Goal: Task Accomplishment & Management: Use online tool/utility

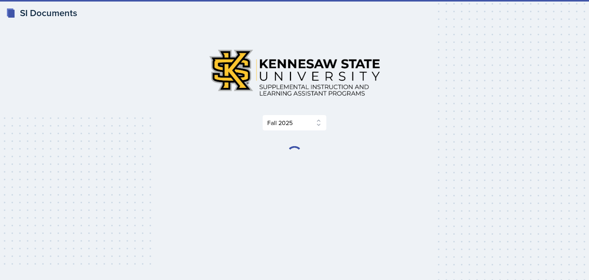
select select "2bed604d-1099-4043-b1bc-2365e8740244"
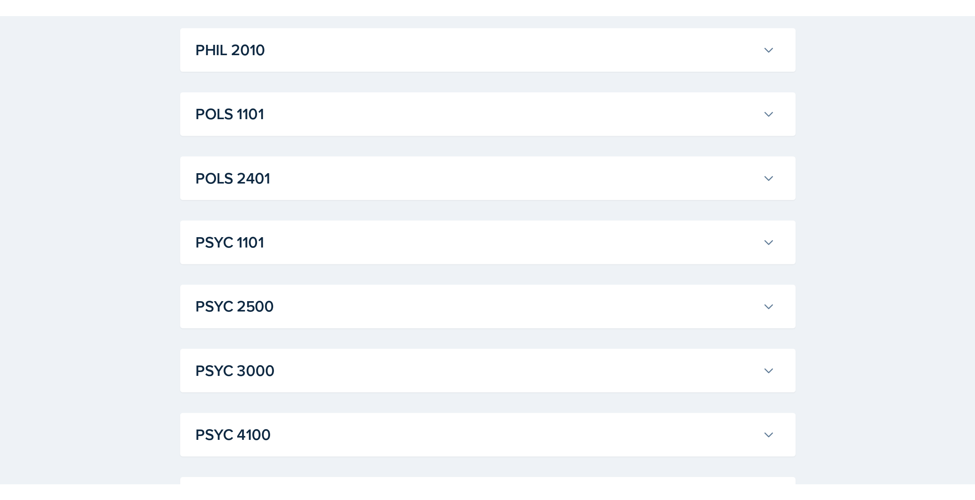
scroll to position [871, 0]
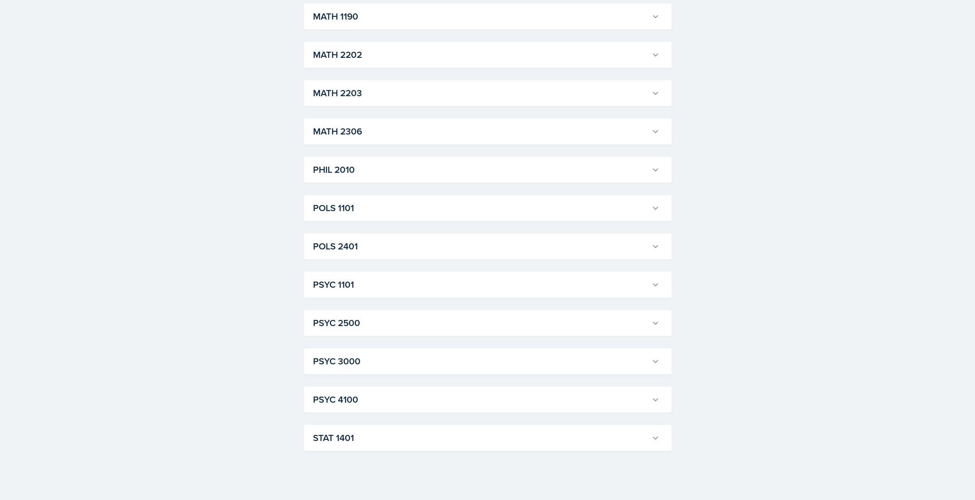
click at [346, 279] on h3 "PSYC 1101" at bounding box center [481, 285] width 336 height 14
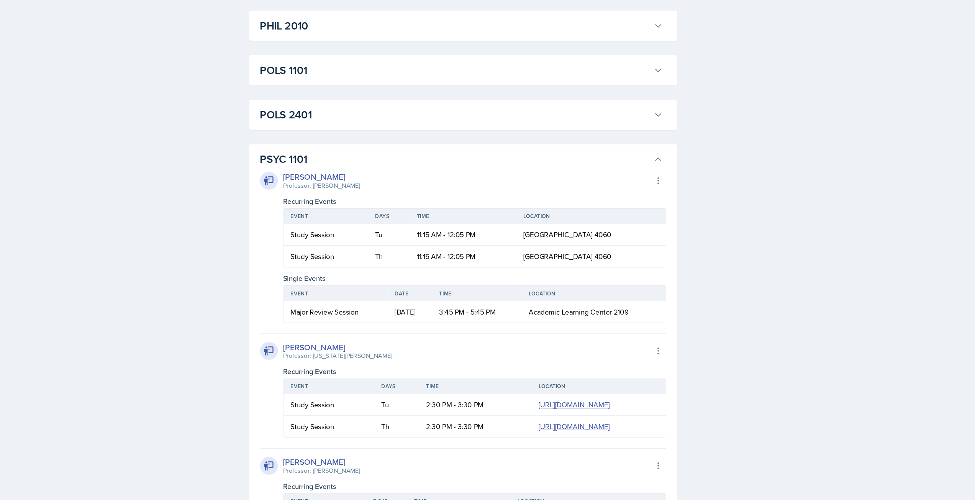
scroll to position [1018, 0]
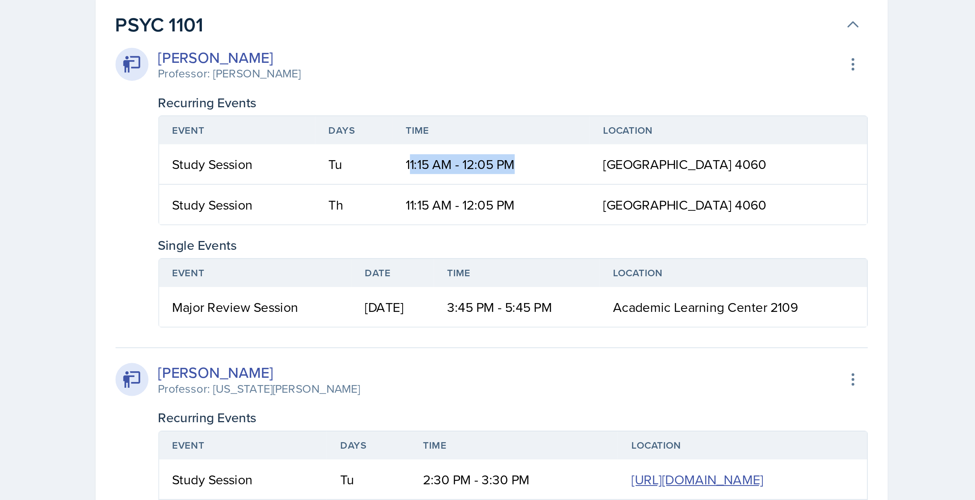
drag, startPoint x: 496, startPoint y: 202, endPoint x: 446, endPoint y: 202, distance: 49.8
click at [446, 202] on td "11:15 AM - 12:05 PM" at bounding box center [488, 202] width 92 height 19
click at [532, 232] on div "[PERSON_NAME] Professor: [PERSON_NAME] Export to Google Calendar Recurring Even…" at bounding box center [488, 213] width 350 height 131
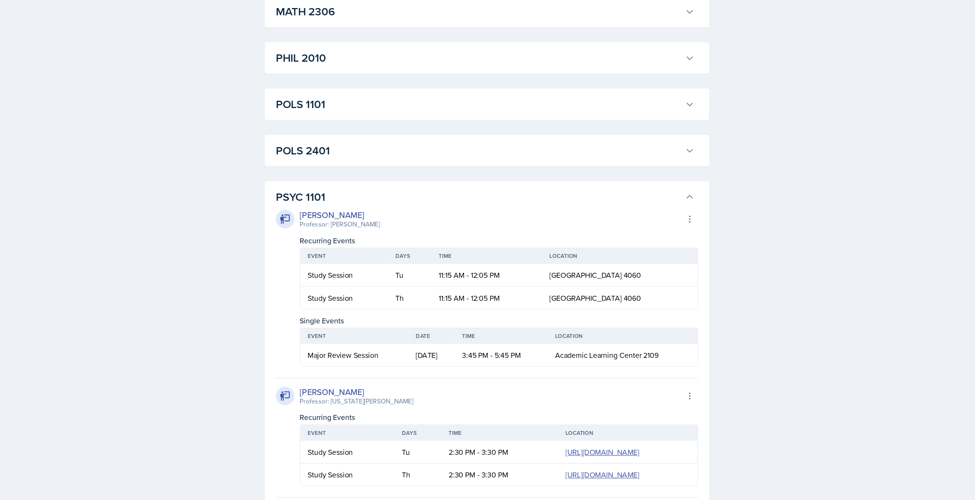
scroll to position [908, 0]
click at [588, 244] on icon at bounding box center [656, 248] width 8 height 8
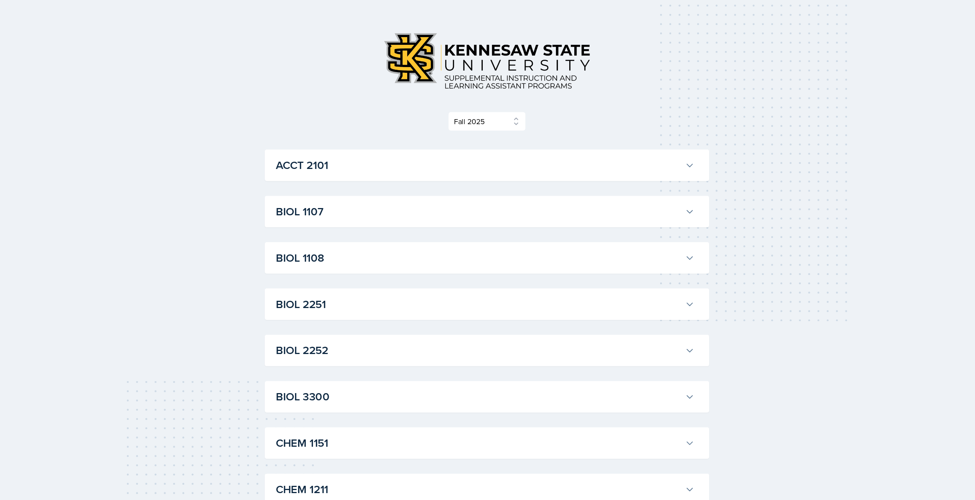
scroll to position [21, 0]
